Goal: Navigation & Orientation: Find specific page/section

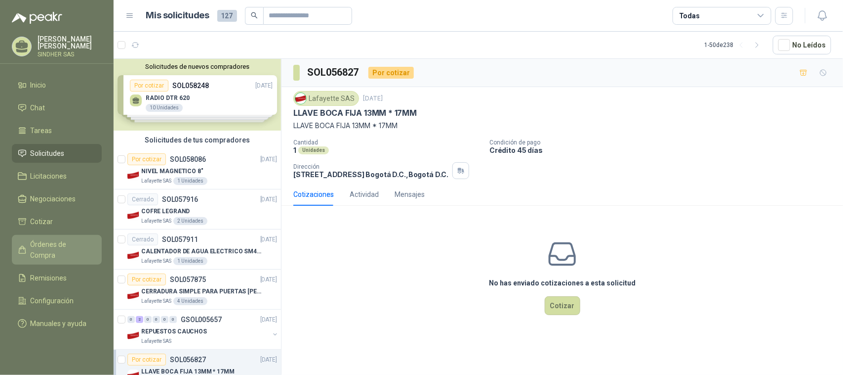
click at [56, 245] on span "Órdenes de Compra" at bounding box center [62, 250] width 62 height 22
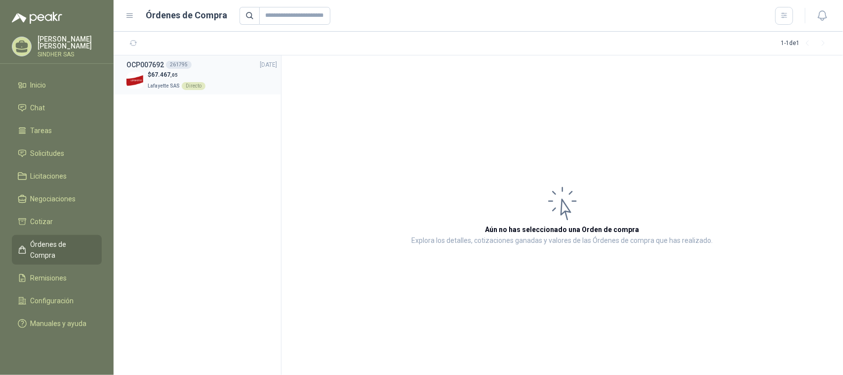
click at [188, 80] on p "Lafayette SAS Directo" at bounding box center [177, 85] width 58 height 11
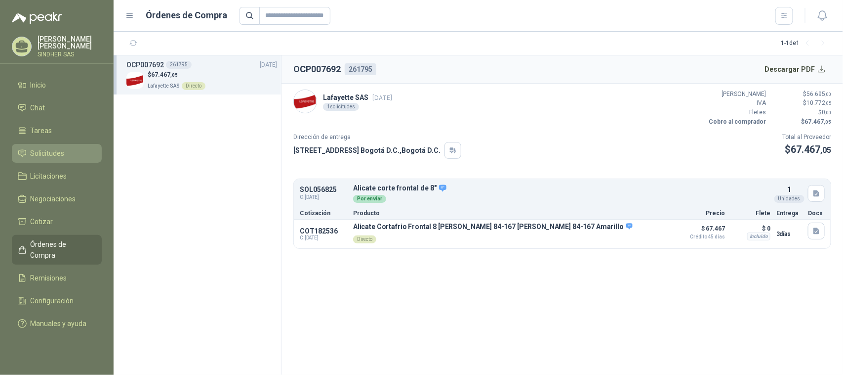
click at [62, 151] on span "Solicitudes" at bounding box center [48, 153] width 34 height 11
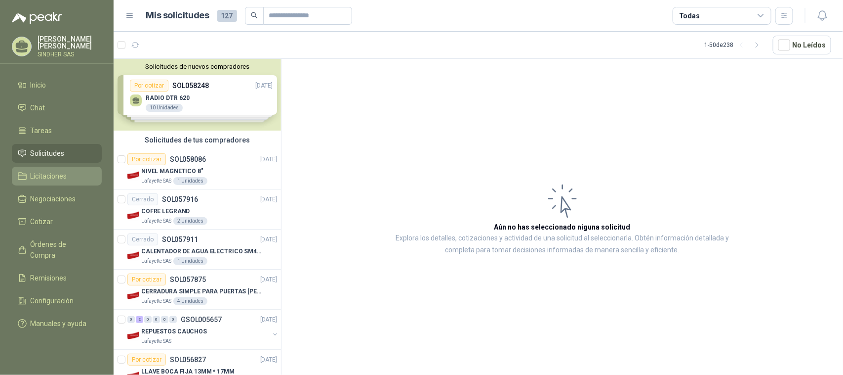
click at [55, 172] on span "Licitaciones" at bounding box center [49, 175] width 37 height 11
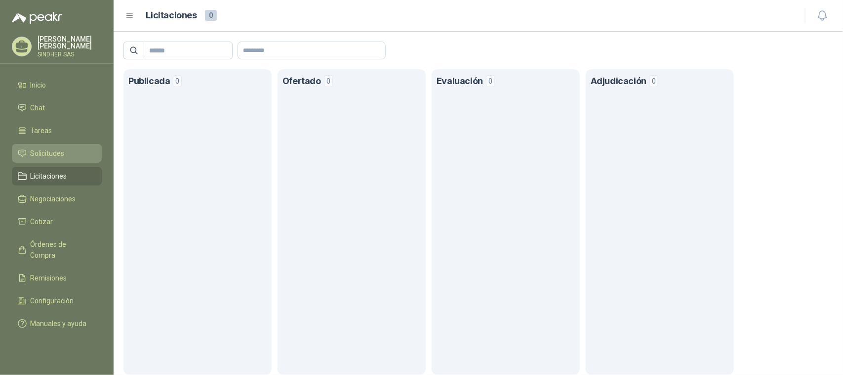
click at [56, 153] on span "Solicitudes" at bounding box center [48, 153] width 34 height 11
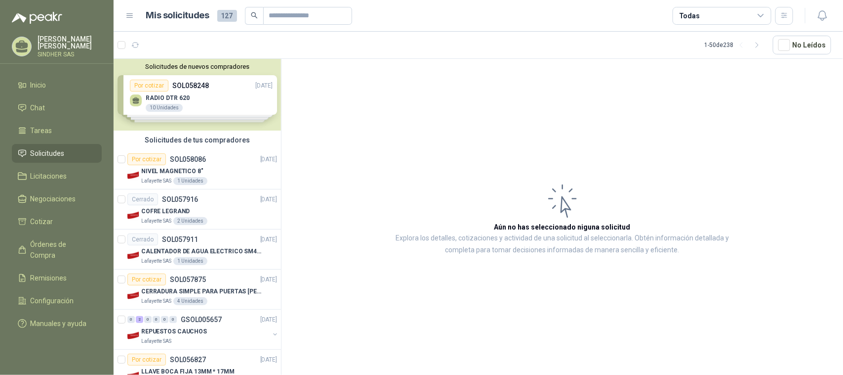
click at [199, 105] on div "Solicitudes de nuevos compradores Por cotizar SOL058248 [DATE] RADIO DTR 620 10…" at bounding box center [197, 95] width 167 height 72
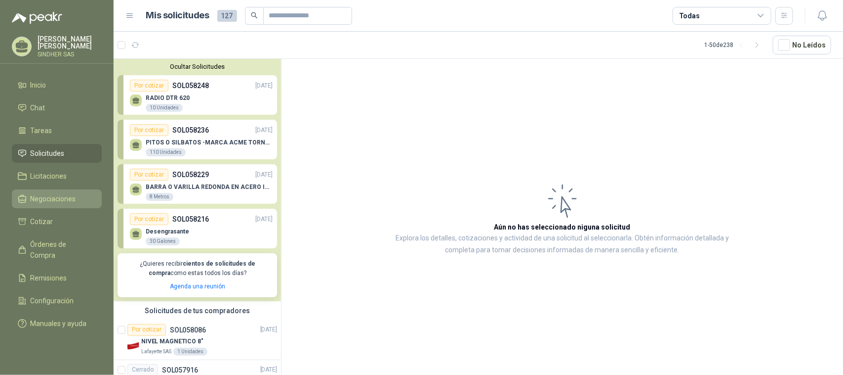
click at [57, 199] on span "Negociaciones" at bounding box center [53, 198] width 45 height 11
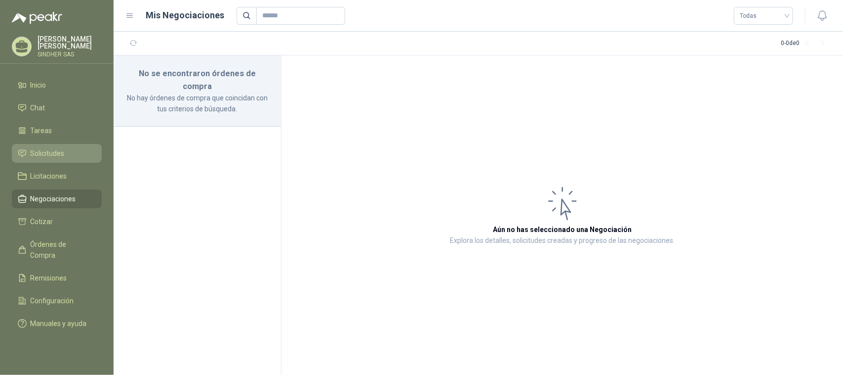
click at [60, 151] on span "Solicitudes" at bounding box center [48, 153] width 34 height 11
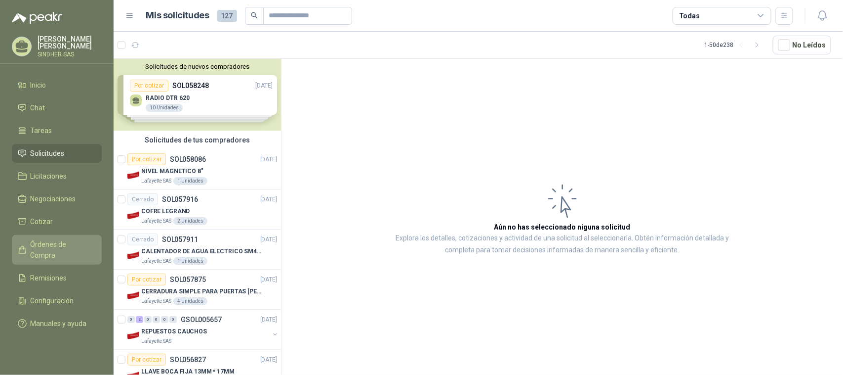
click at [63, 240] on span "Órdenes de Compra" at bounding box center [62, 250] width 62 height 22
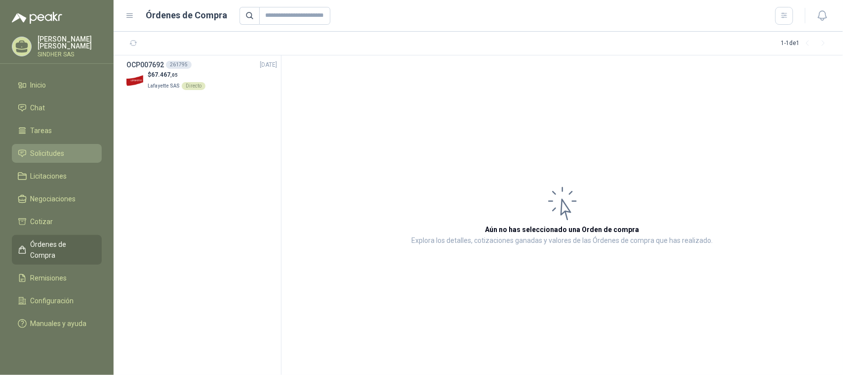
click at [65, 151] on li "Solicitudes" at bounding box center [57, 153] width 78 height 11
